Goal: Transaction & Acquisition: Book appointment/travel/reservation

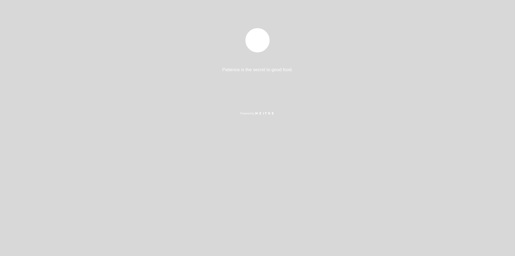
select select "es"
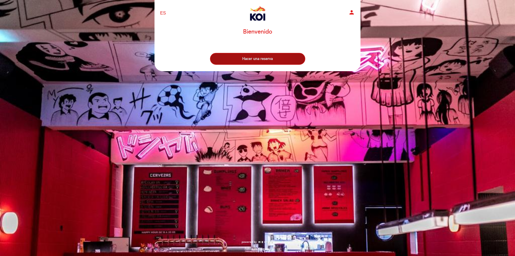
click at [239, 55] on button "Hacer una reserva" at bounding box center [257, 59] width 95 height 12
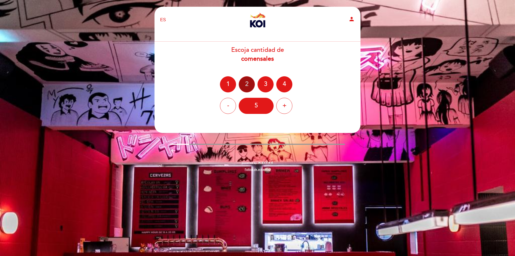
click at [246, 82] on div "2" at bounding box center [247, 84] width 16 height 16
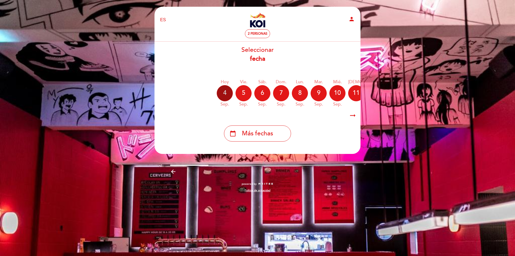
click at [222, 89] on div "4" at bounding box center [225, 93] width 16 height 16
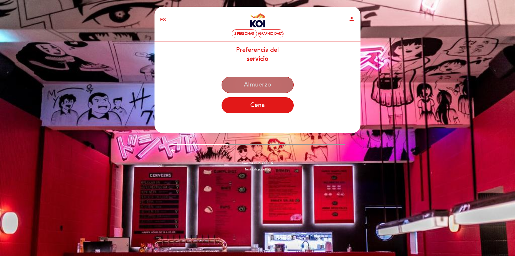
click at [252, 80] on button "Almuerzo" at bounding box center [258, 85] width 72 height 16
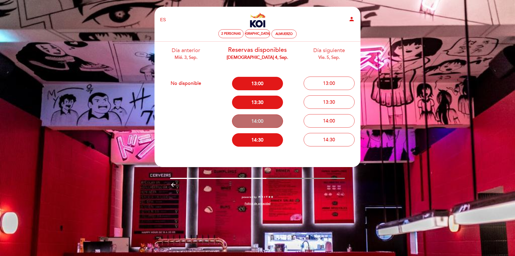
click at [264, 123] on button "14:00" at bounding box center [257, 120] width 51 height 13
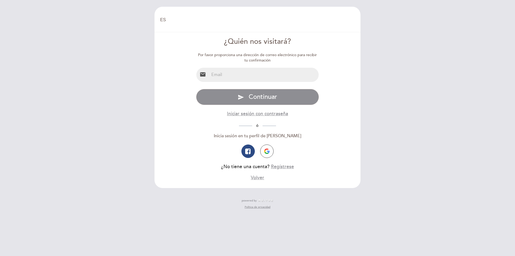
select select "es"
click at [239, 72] on input "email" at bounding box center [264, 75] width 110 height 14
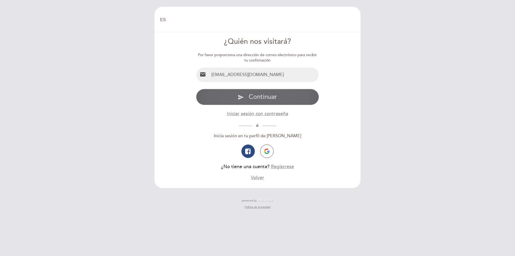
type input "[EMAIL_ADDRESS][DOMAIN_NAME]"
click at [256, 96] on span "Continuar" at bounding box center [263, 97] width 28 height 8
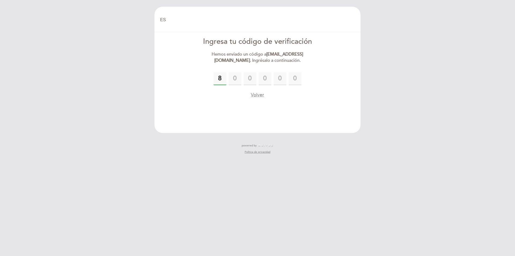
type input "8"
type input "3"
type input "2"
type input "8"
type input "7"
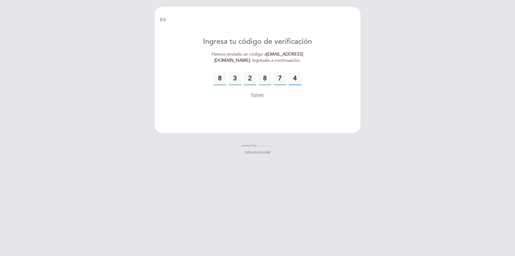
type input "4"
